Goal: Information Seeking & Learning: Learn about a topic

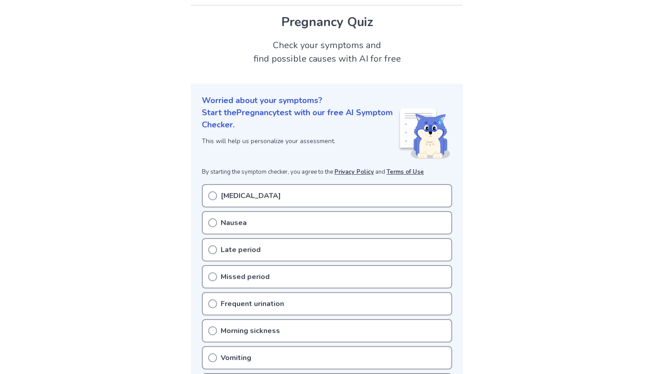
scroll to position [148, 0]
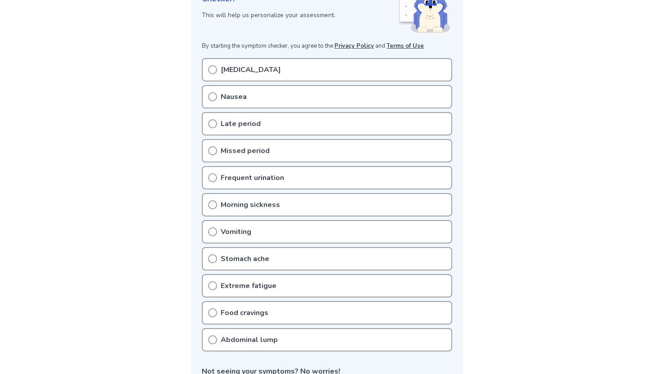
click at [213, 72] on icon at bounding box center [212, 69] width 9 height 9
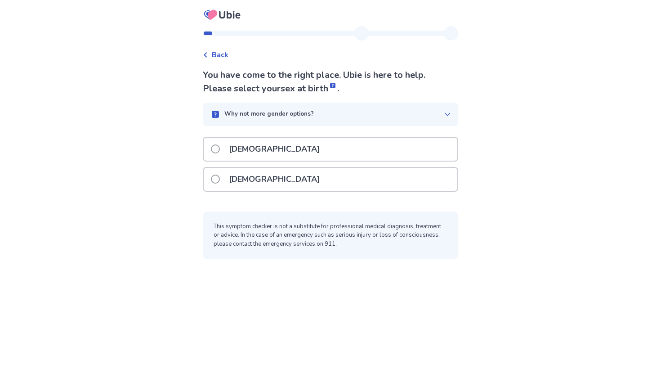
click at [220, 178] on span at bounding box center [215, 179] width 9 height 9
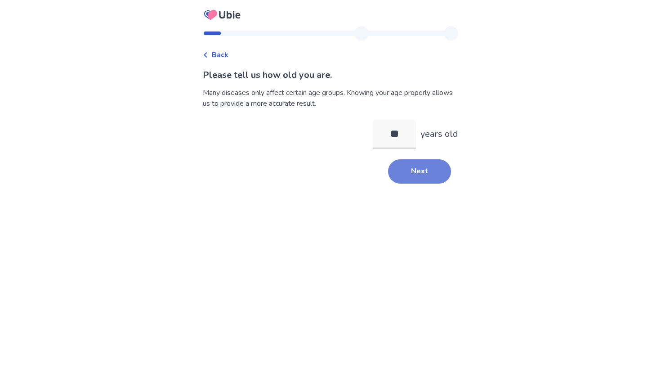
type input "**"
click at [413, 167] on button "Next" at bounding box center [419, 171] width 63 height 24
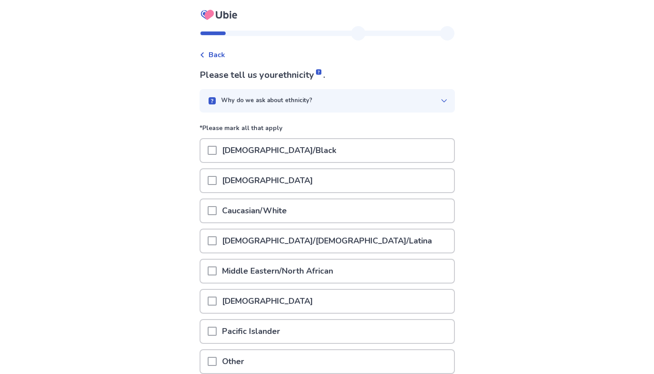
click at [223, 147] on p "African American/Black" at bounding box center [279, 150] width 125 height 23
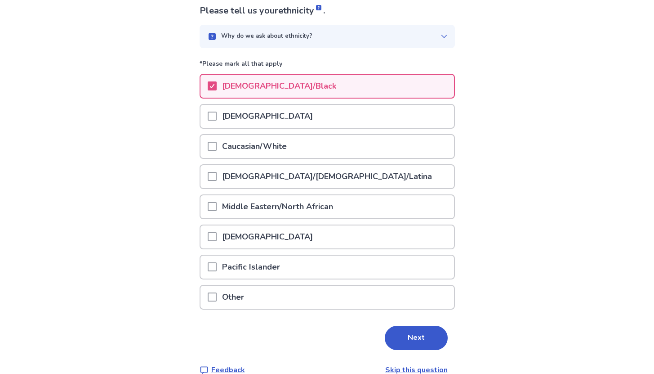
scroll to position [80, 0]
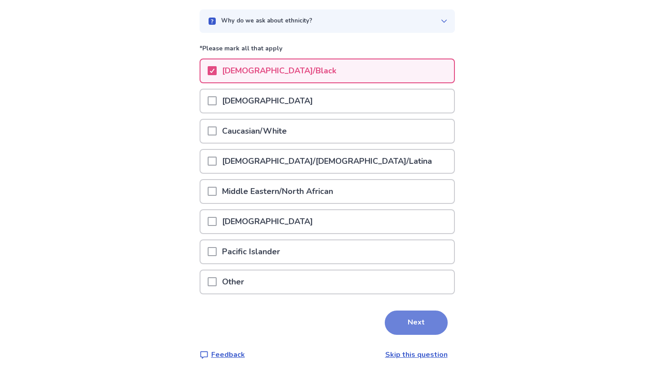
click at [408, 322] on button "Next" at bounding box center [416, 322] width 63 height 24
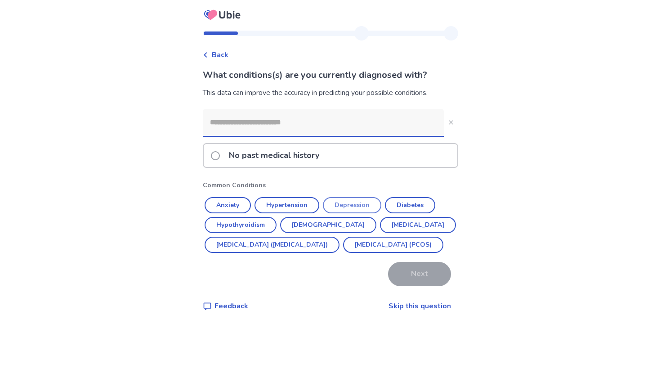
click at [363, 205] on button "Depression" at bounding box center [352, 205] width 58 height 16
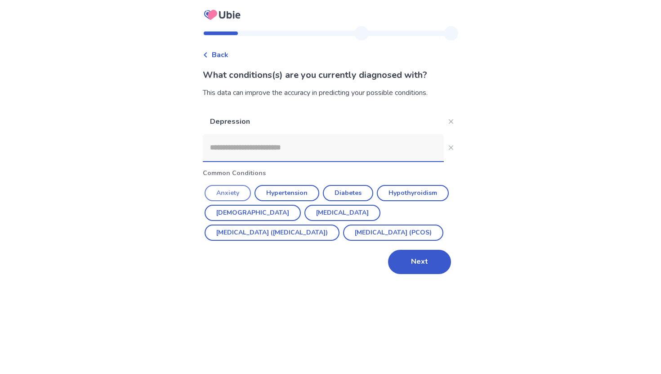
click at [241, 193] on button "Anxiety" at bounding box center [228, 193] width 46 height 16
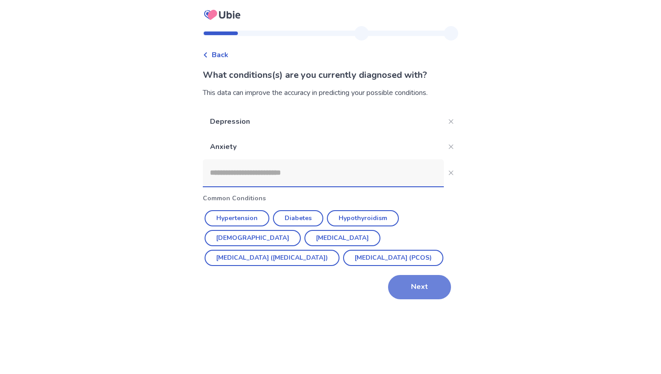
click at [422, 284] on button "Next" at bounding box center [419, 287] width 63 height 24
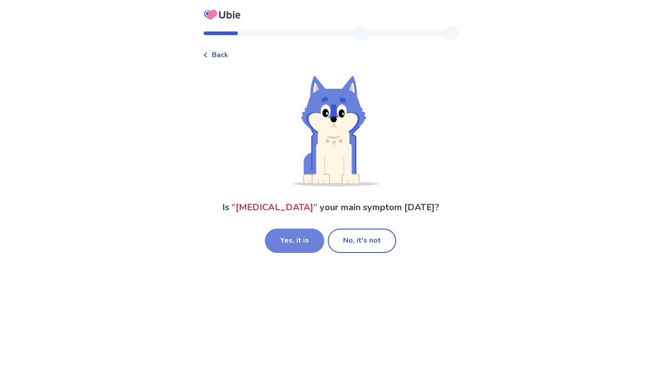
click at [303, 236] on button "Yes, it is" at bounding box center [294, 241] width 59 height 24
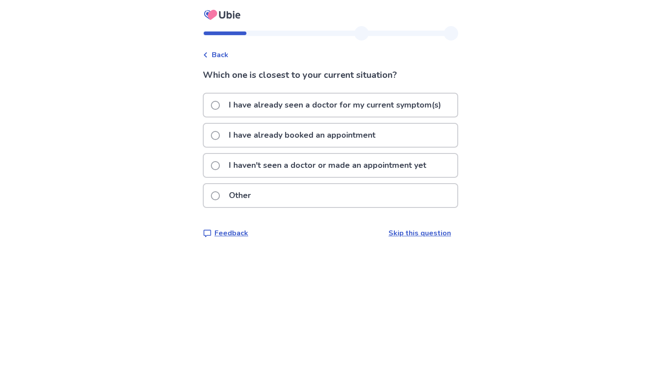
click at [282, 167] on p "I haven't seen a doctor or made an appointment yet" at bounding box center [328, 165] width 208 height 23
